Goal: Information Seeking & Learning: Learn about a topic

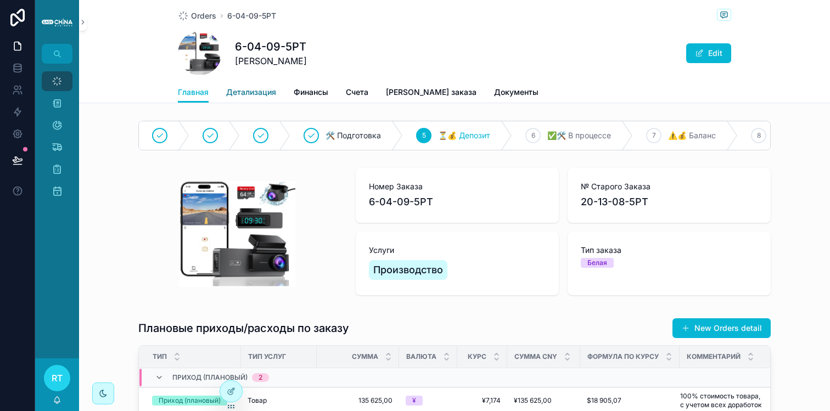
click at [241, 93] on span "Детализация" at bounding box center [251, 92] width 50 height 11
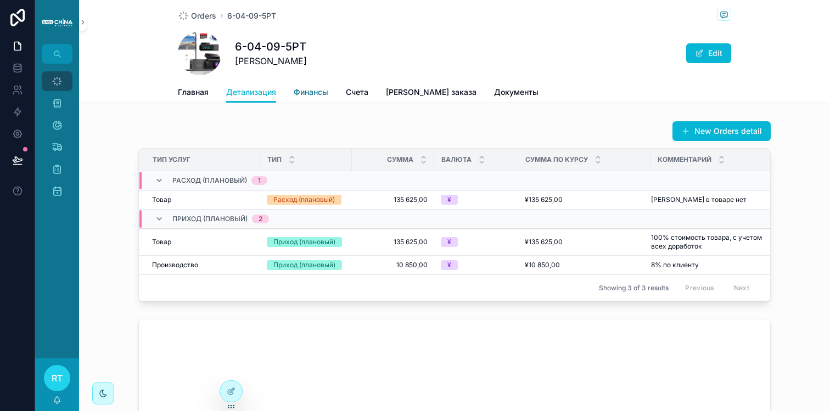
click at [308, 94] on span "Финансы" at bounding box center [311, 92] width 35 height 11
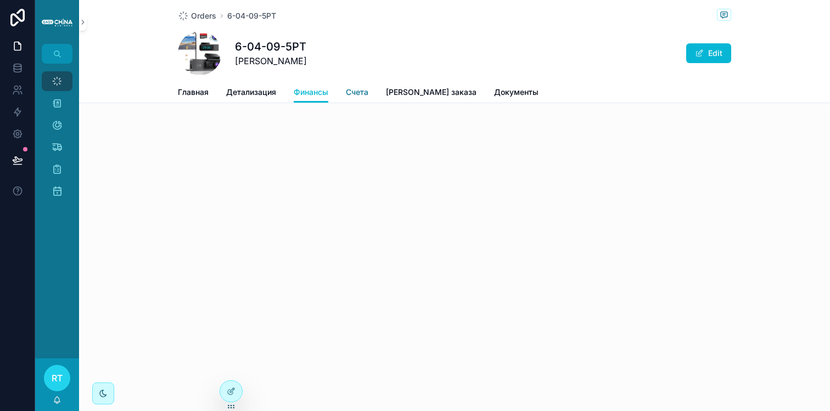
click at [359, 94] on span "Счета" at bounding box center [357, 92] width 22 height 11
click at [407, 91] on span "[PERSON_NAME] заказа" at bounding box center [431, 92] width 91 height 11
click at [494, 94] on span "Документы" at bounding box center [516, 92] width 44 height 11
click at [204, 97] on span "Главная" at bounding box center [193, 92] width 31 height 11
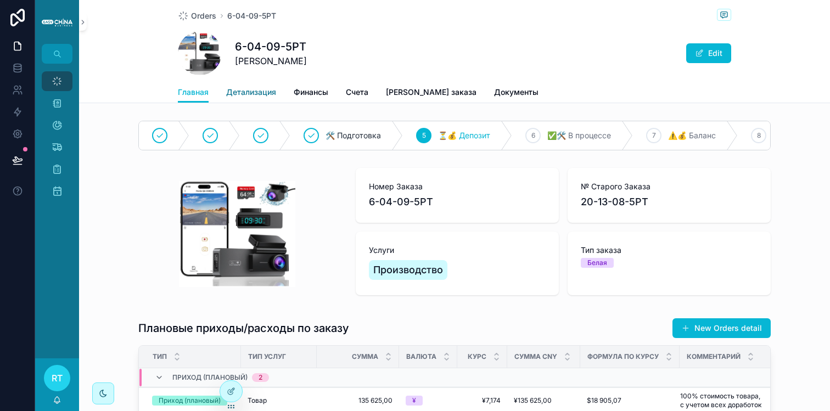
click at [242, 86] on link "Детализация" at bounding box center [251, 93] width 50 height 22
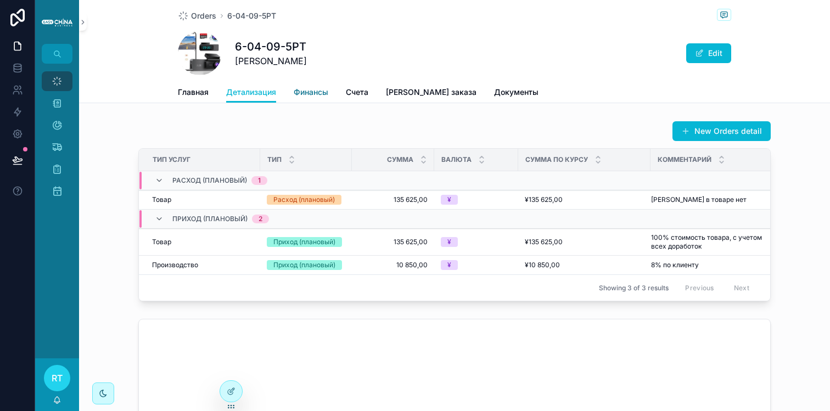
click at [310, 87] on span "Финансы" at bounding box center [311, 92] width 35 height 11
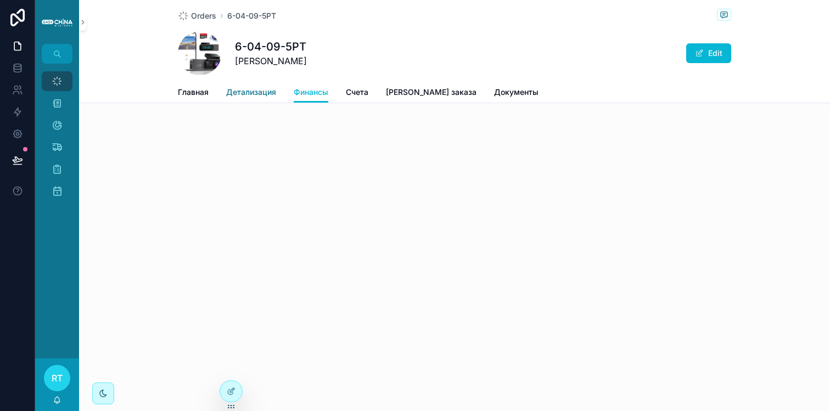
click at [259, 99] on link "Детализация" at bounding box center [251, 93] width 50 height 22
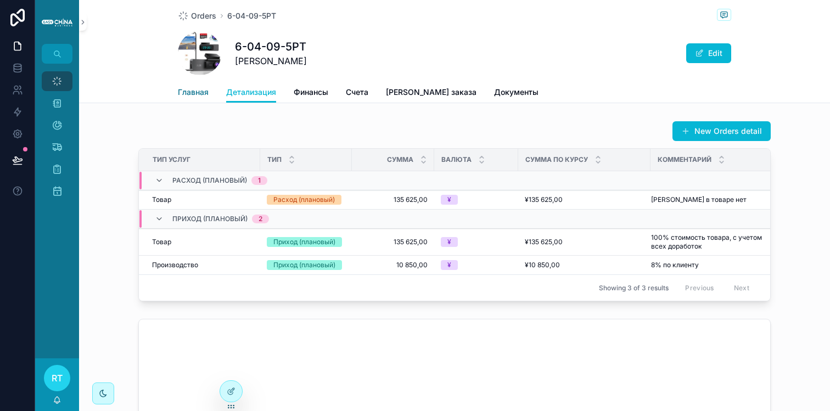
click at [203, 96] on span "Главная" at bounding box center [193, 92] width 31 height 11
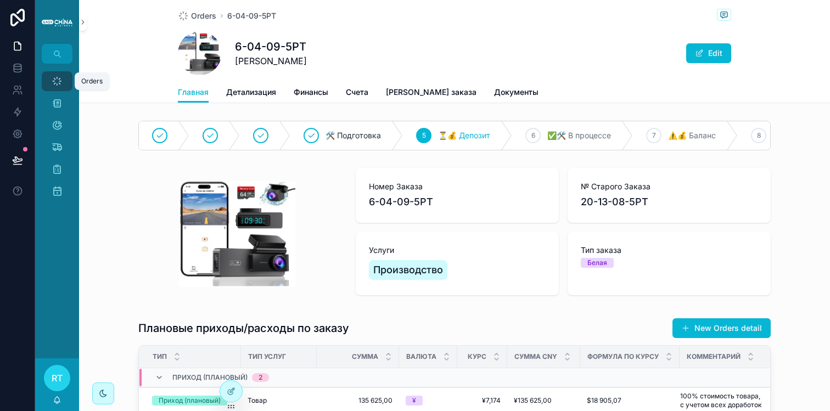
click at [64, 80] on div "Orders" at bounding box center [57, 81] width 18 height 18
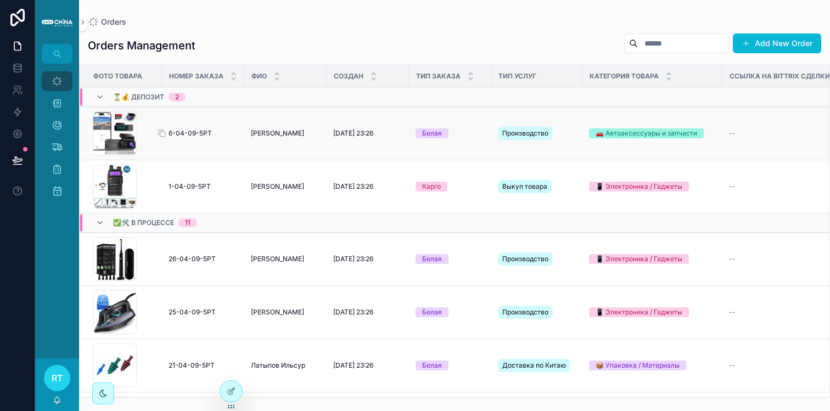
click at [190, 133] on span "6-04-09-5РТ" at bounding box center [189, 133] width 43 height 9
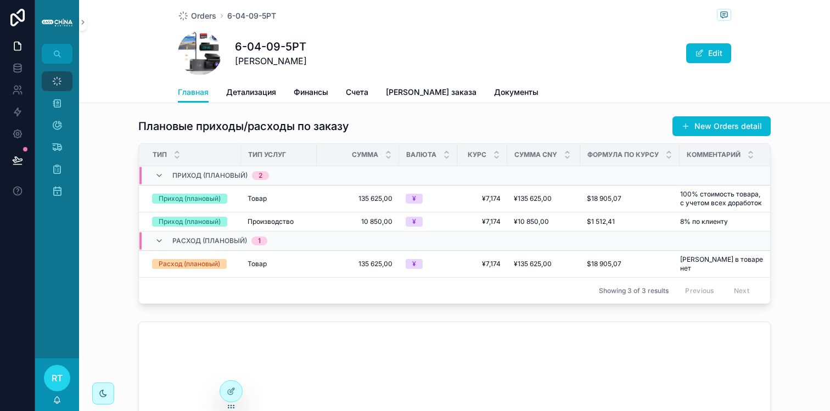
scroll to position [199, 0]
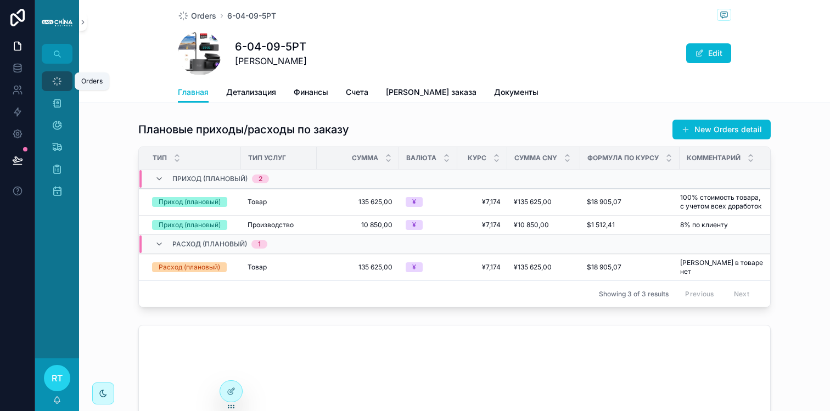
click at [58, 79] on icon "scrollable content" at bounding box center [57, 81] width 11 height 11
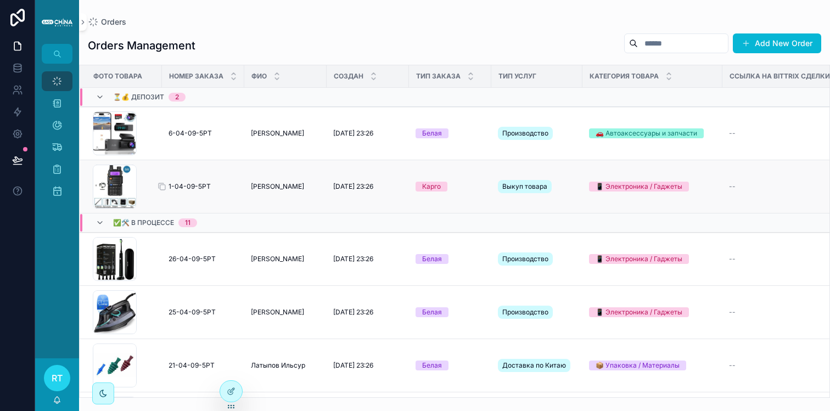
click at [178, 185] on span "1-04-09-5РТ" at bounding box center [189, 186] width 42 height 9
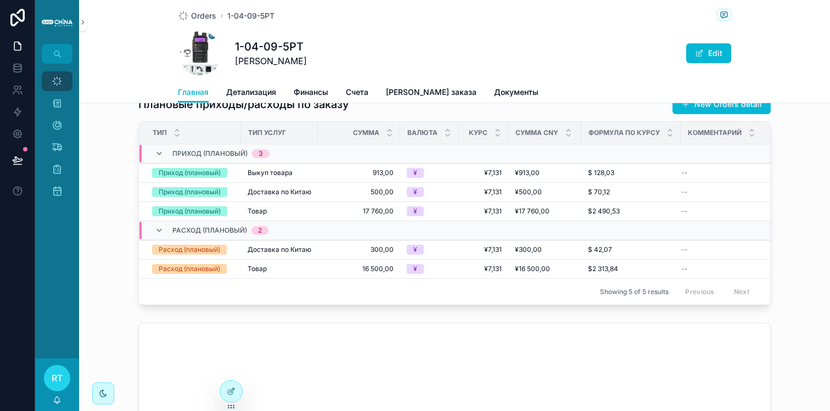
scroll to position [304, 0]
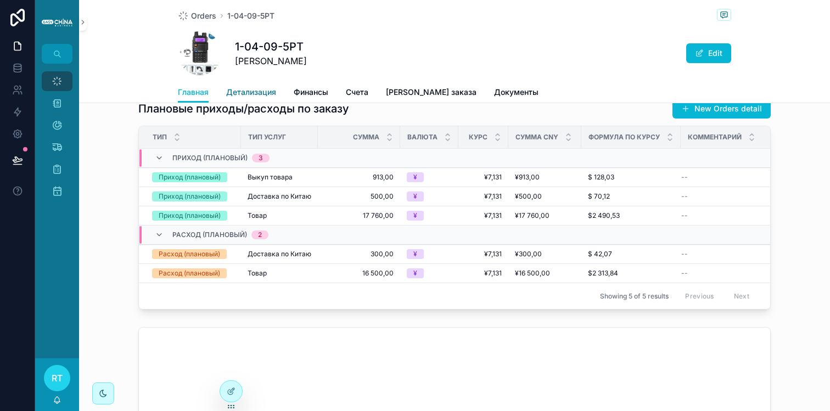
click at [247, 92] on span "Детализация" at bounding box center [251, 92] width 50 height 11
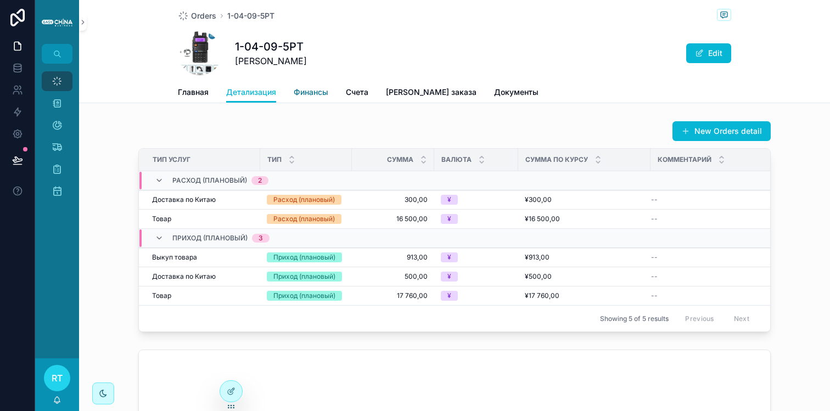
click at [310, 90] on span "Финансы" at bounding box center [311, 92] width 35 height 11
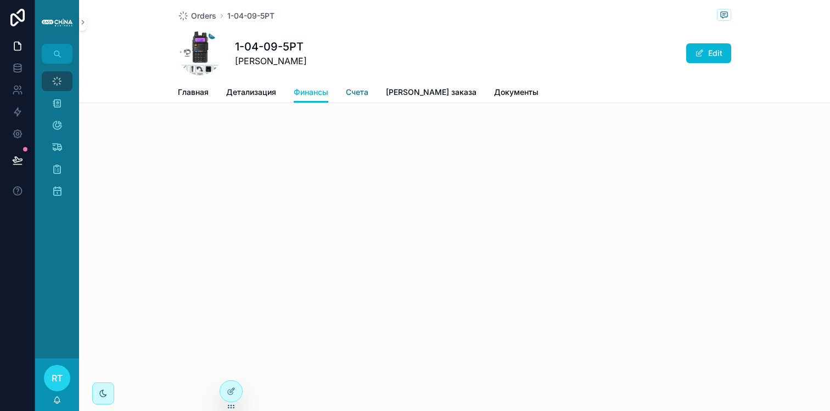
click at [352, 96] on span "Счета" at bounding box center [357, 92] width 22 height 11
click at [398, 95] on span "[PERSON_NAME] заказа" at bounding box center [431, 92] width 91 height 11
click at [257, 96] on span "Детализация" at bounding box center [251, 92] width 50 height 11
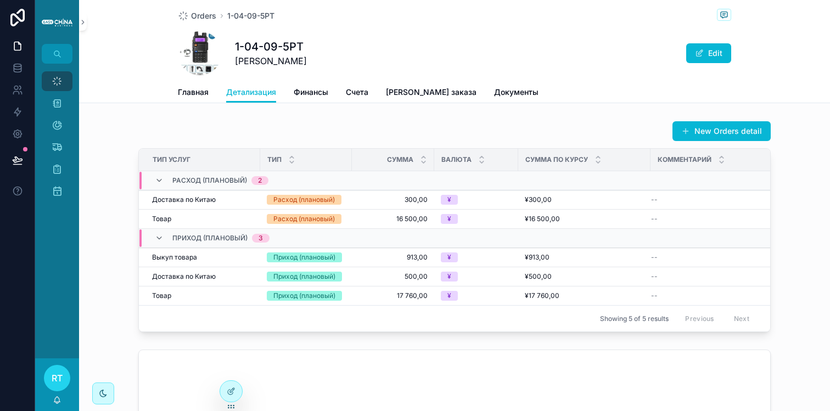
click at [211, 92] on div "Главная Детализация Финансы Счета Файл заказа Документы" at bounding box center [454, 92] width 553 height 21
click at [204, 95] on span "Главная" at bounding box center [193, 92] width 31 height 11
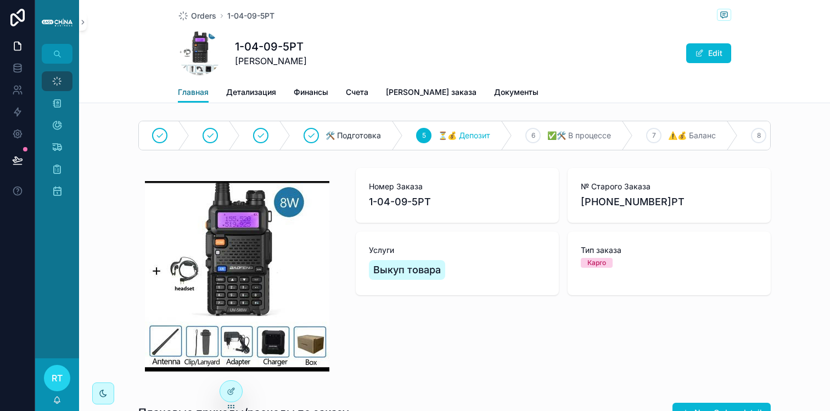
click at [195, 92] on span "Главная" at bounding box center [193, 92] width 31 height 11
click at [205, 15] on span "Orders" at bounding box center [203, 15] width 25 height 11
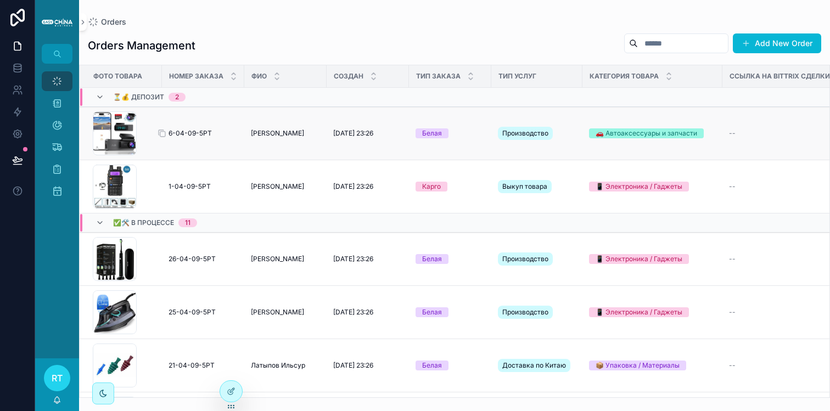
click at [176, 130] on span "6-04-09-5РТ" at bounding box center [189, 133] width 43 height 9
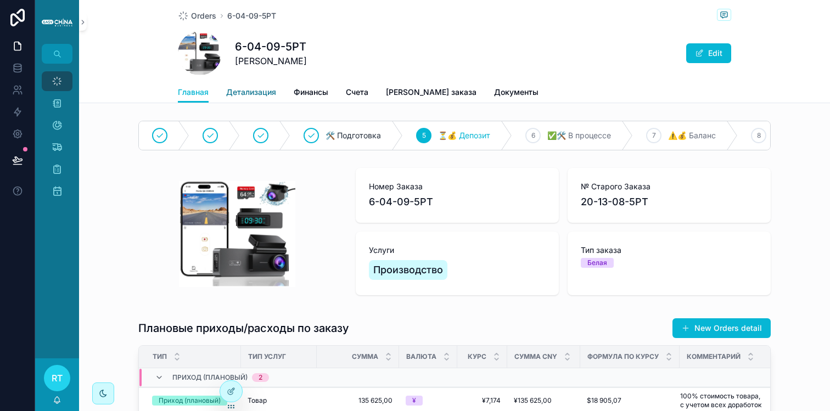
click at [244, 95] on span "Детализация" at bounding box center [251, 92] width 50 height 11
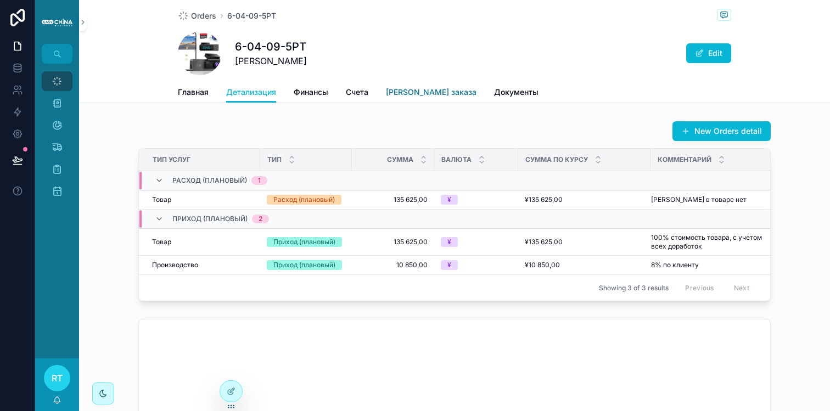
click at [417, 92] on span "[PERSON_NAME] заказа" at bounding box center [431, 92] width 91 height 11
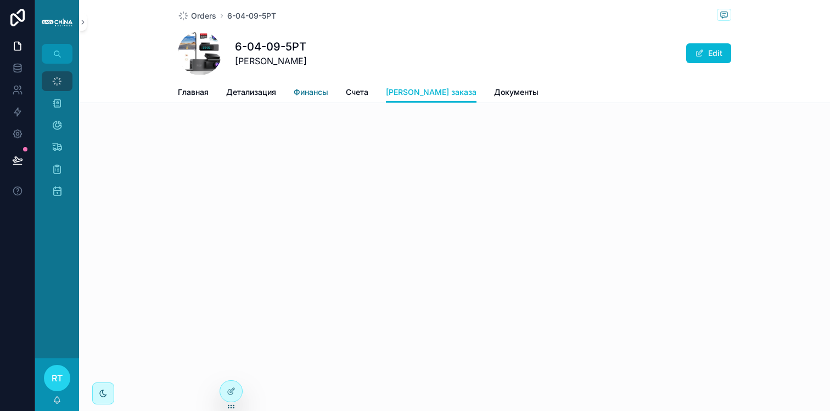
click at [315, 89] on span "Финансы" at bounding box center [311, 92] width 35 height 11
click at [270, 85] on link "Детализация" at bounding box center [251, 93] width 50 height 22
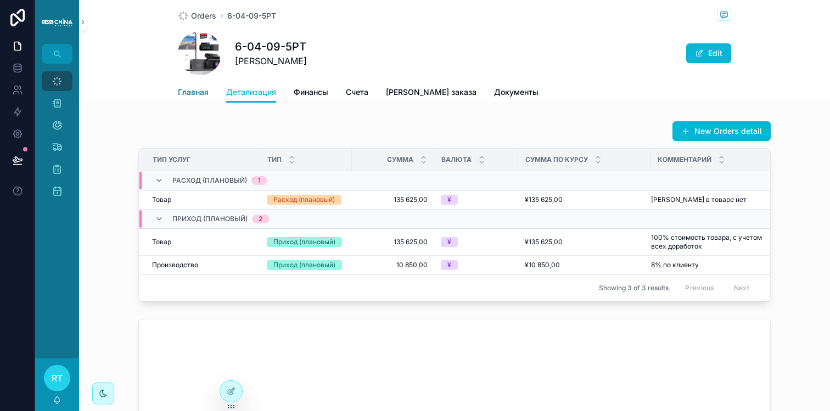
click at [193, 89] on span "Главная" at bounding box center [193, 92] width 31 height 11
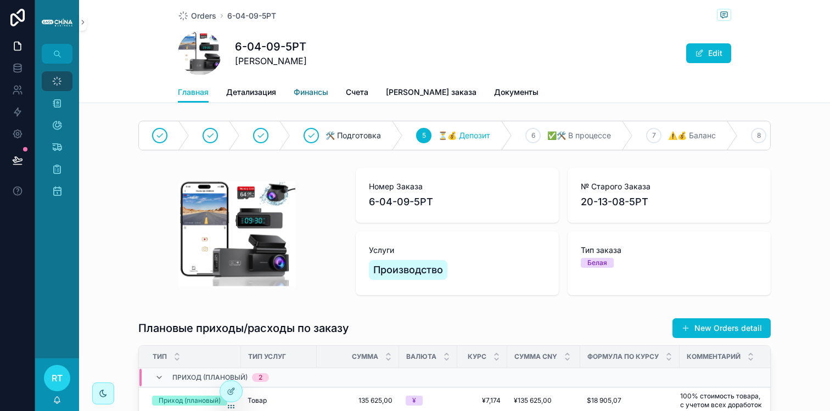
click at [318, 97] on span "Финансы" at bounding box center [311, 92] width 35 height 11
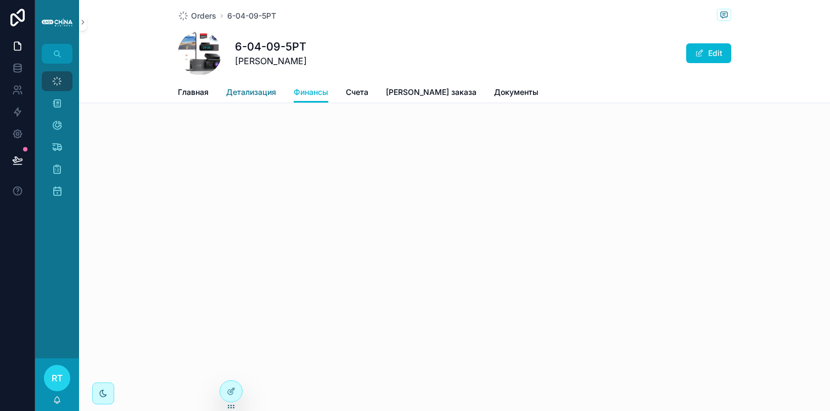
click at [266, 93] on span "Детализация" at bounding box center [251, 92] width 50 height 11
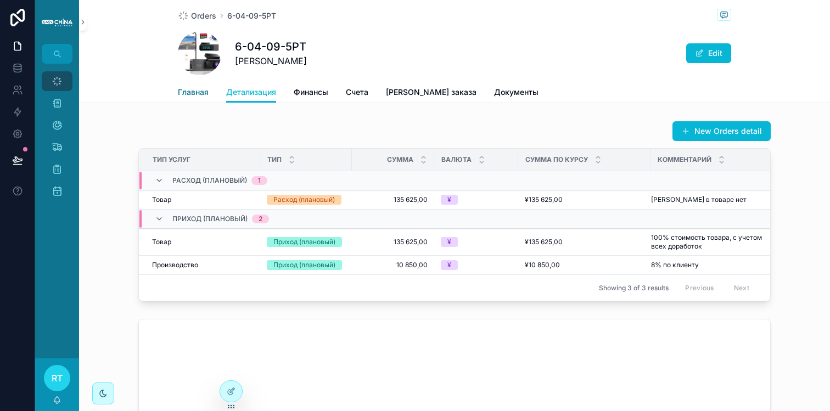
click at [182, 92] on span "Главная" at bounding box center [193, 92] width 31 height 11
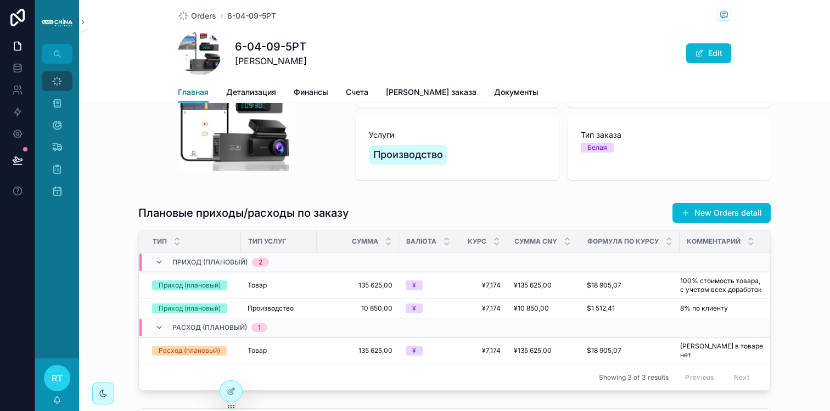
scroll to position [116, 0]
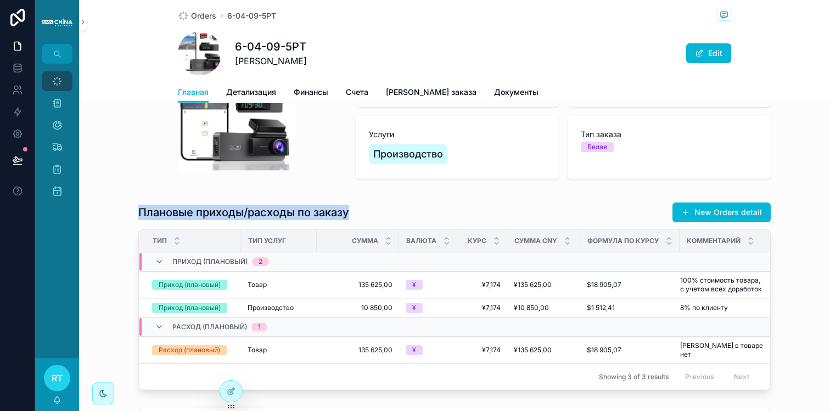
drag, startPoint x: 136, startPoint y: 219, endPoint x: 343, endPoint y: 222, distance: 207.5
click at [343, 220] on h1 "Плановые приходы/расходы по заказу" at bounding box center [243, 212] width 211 height 15
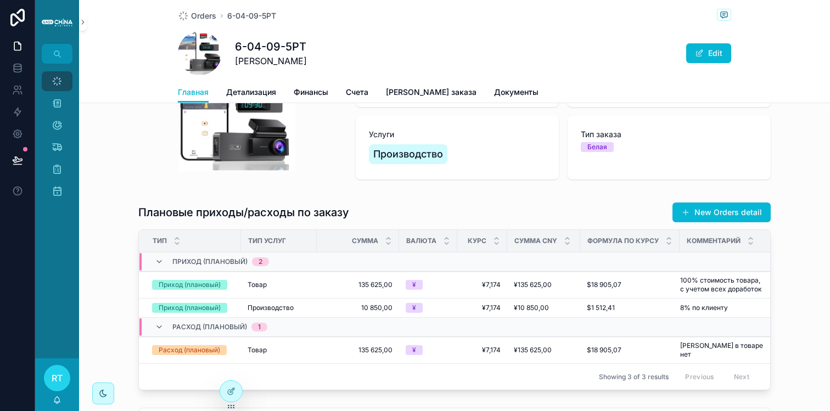
click at [395, 213] on div "Плановые приходы/расходы по заказу New Orders detail" at bounding box center [454, 212] width 632 height 21
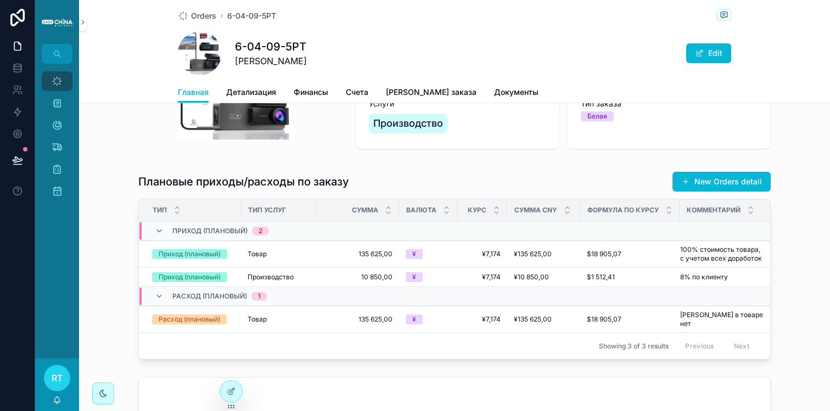
scroll to position [146, 0]
click at [245, 89] on span "Детализация" at bounding box center [251, 92] width 50 height 11
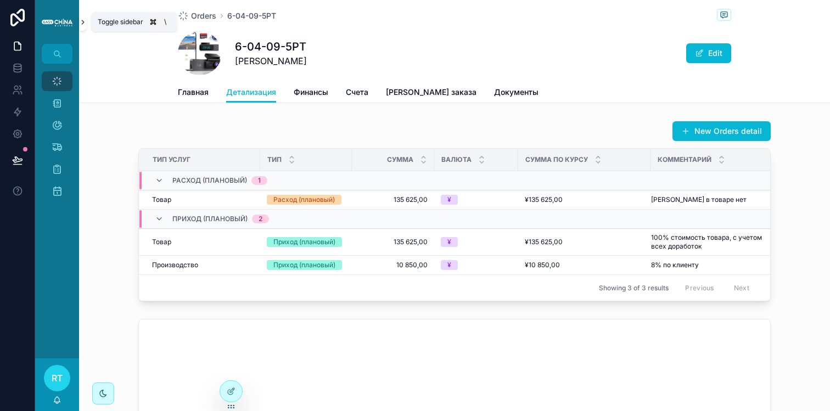
click at [86, 21] on icon "scrollable content" at bounding box center [83, 22] width 8 height 8
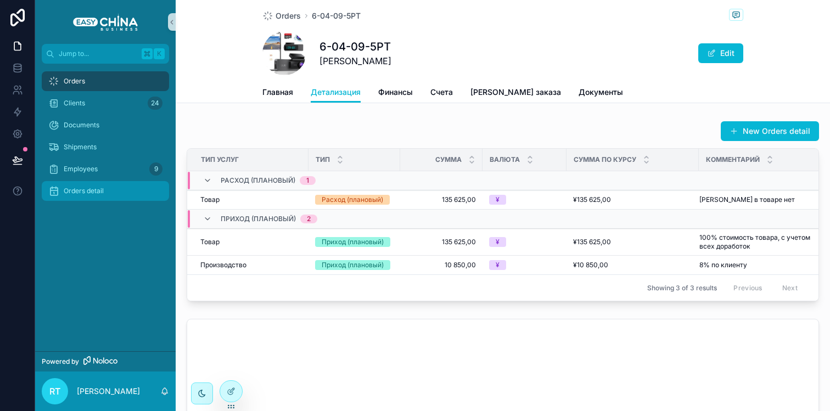
click at [113, 195] on div "Orders detail" at bounding box center [105, 191] width 114 height 18
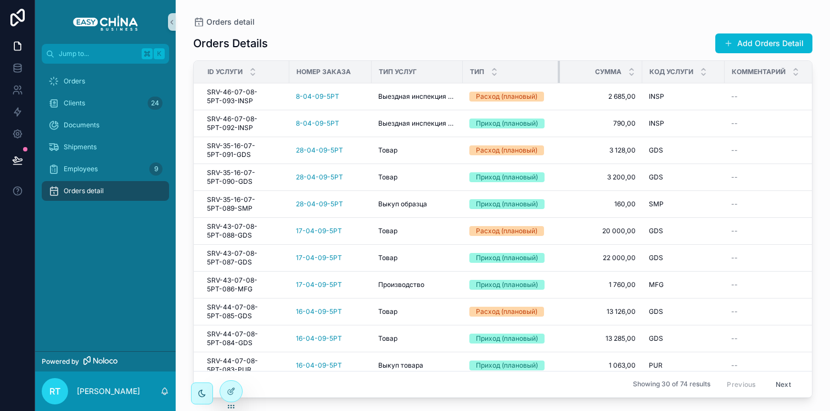
drag, startPoint x: 544, startPoint y: 72, endPoint x: 559, endPoint y: 77, distance: 15.5
click at [559, 77] on div "scrollable content" at bounding box center [560, 72] width 4 height 22
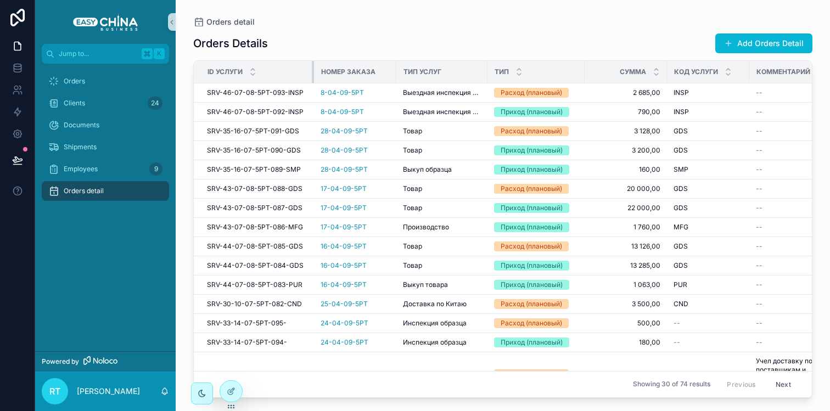
drag, startPoint x: 287, startPoint y: 66, endPoint x: 320, endPoint y: 66, distance: 33.5
click at [320, 66] on tr "ID Услуги Номер Заказа Тип Услуг Тип Сумма Код Услуги Комментарий База Заказов …" at bounding box center [643, 72] width 898 height 22
click at [104, 167] on div "Employees 9" at bounding box center [105, 169] width 114 height 18
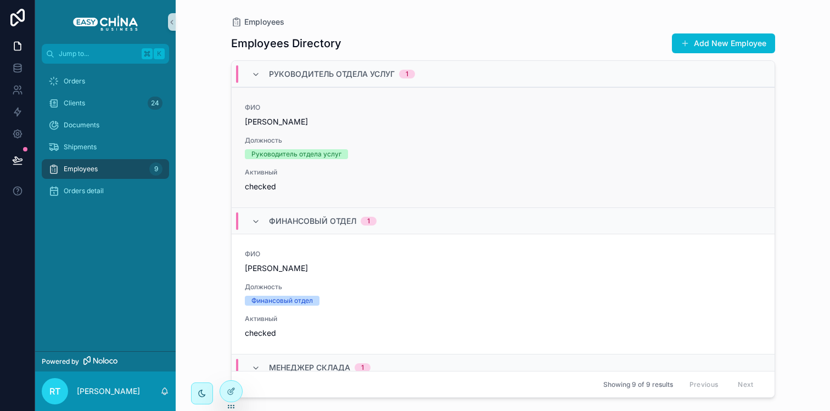
click at [323, 117] on span "[PERSON_NAME]" at bounding box center [503, 121] width 516 height 11
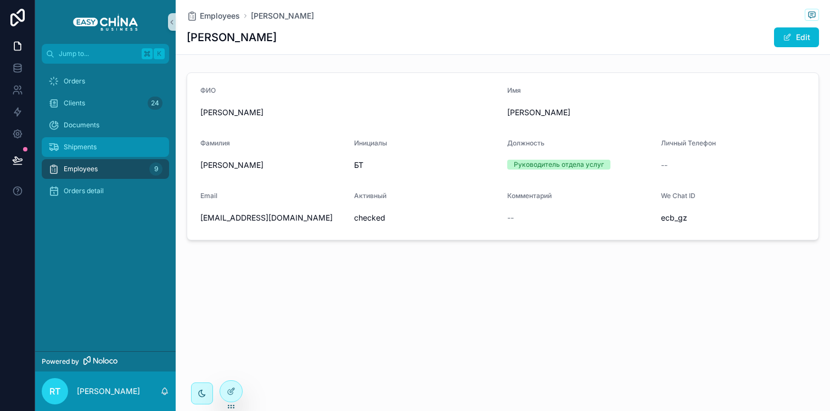
click at [94, 142] on div "Shipments" at bounding box center [105, 147] width 114 height 18
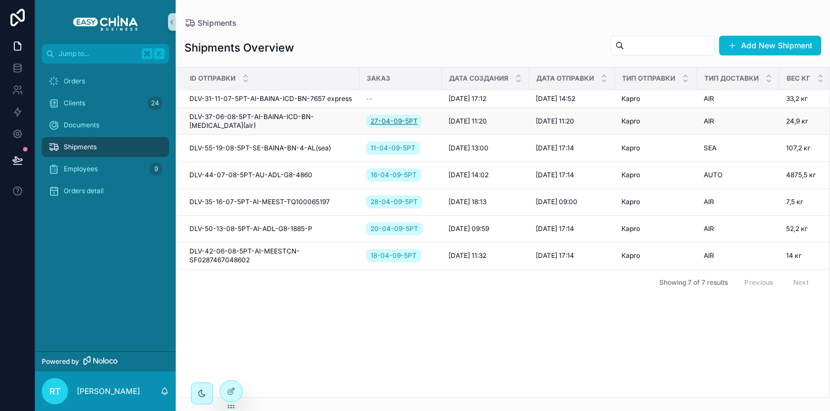
click at [396, 125] on span "27-04-09-5РТ" at bounding box center [393, 121] width 47 height 9
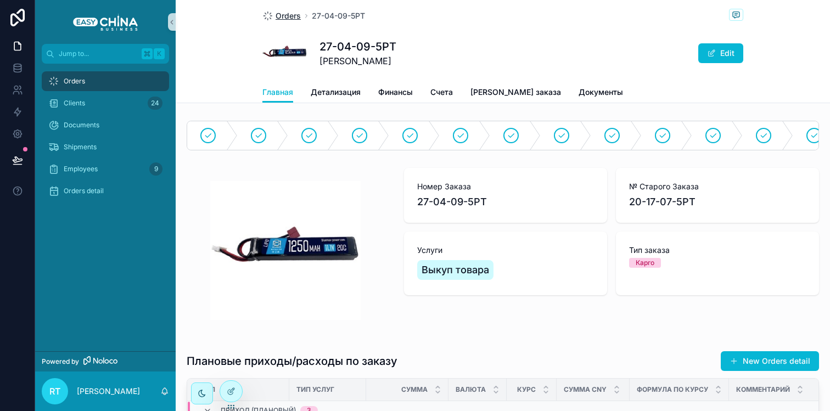
click at [288, 16] on span "Orders" at bounding box center [287, 15] width 25 height 11
